Goal: Find specific page/section: Find specific page/section

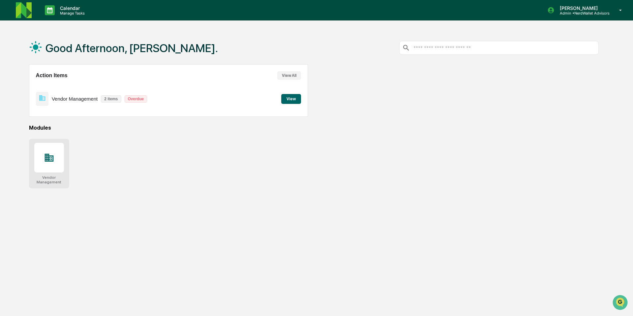
click at [52, 169] on div at bounding box center [49, 158] width 30 height 30
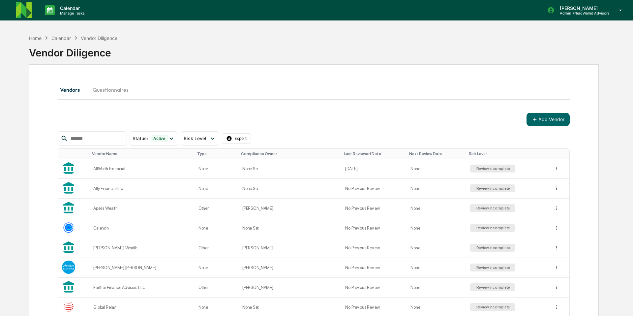
click at [85, 140] on input "text" at bounding box center [96, 138] width 56 height 9
type input "******"
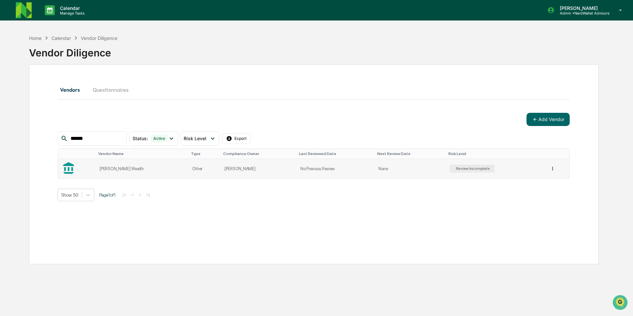
click at [553, 169] on html "Calendar Manage Tasks Deana Gutierrez Admin • NerdWallet Advisors Home Calendar…" at bounding box center [316, 158] width 633 height 316
click at [290, 168] on html "Calendar Manage Tasks Deana Gutierrez Admin • NerdWallet Advisors Home Calendar…" at bounding box center [316, 158] width 633 height 316
click at [296, 169] on td "No Previous Review" at bounding box center [335, 168] width 78 height 19
